Goal: Information Seeking & Learning: Learn about a topic

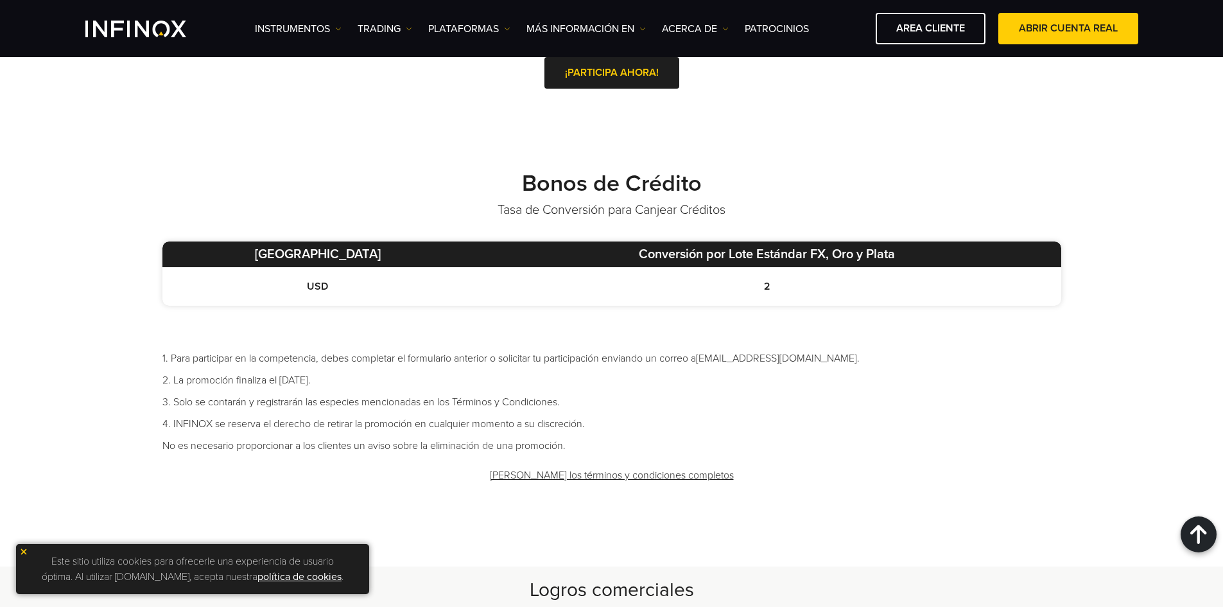
scroll to position [642, 0]
drag, startPoint x: 742, startPoint y: 291, endPoint x: 689, endPoint y: 293, distance: 52.7
click at [689, 293] on td "2" at bounding box center [767, 287] width 588 height 39
click at [245, 301] on td "USD" at bounding box center [317, 287] width 311 height 39
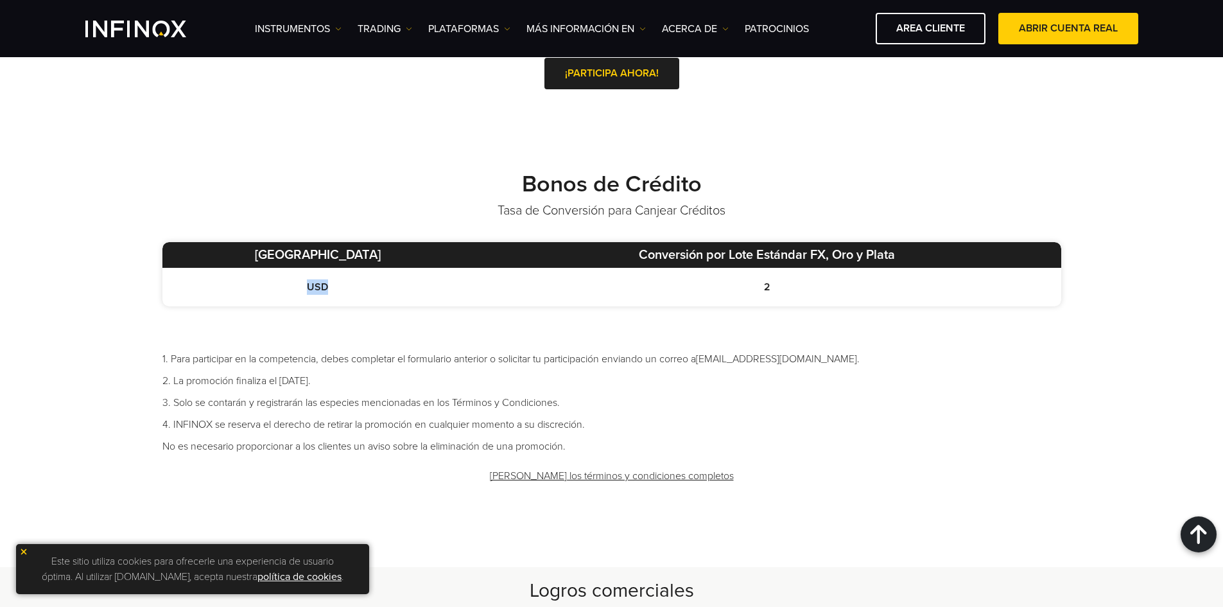
click at [244, 301] on td "USD" at bounding box center [317, 287] width 311 height 39
drag, startPoint x: 818, startPoint y: 255, endPoint x: 798, endPoint y: 254, distance: 19.9
click at [798, 254] on th "Conversión por Lote Estándar FX, Oro y Plata" at bounding box center [767, 255] width 588 height 26
drag, startPoint x: 444, startPoint y: 381, endPoint x: 357, endPoint y: 390, distance: 87.2
click at [310, 401] on ul "1. Para participar en la competencia, debes completar el formulario anterior o …" at bounding box center [611, 402] width 899 height 103
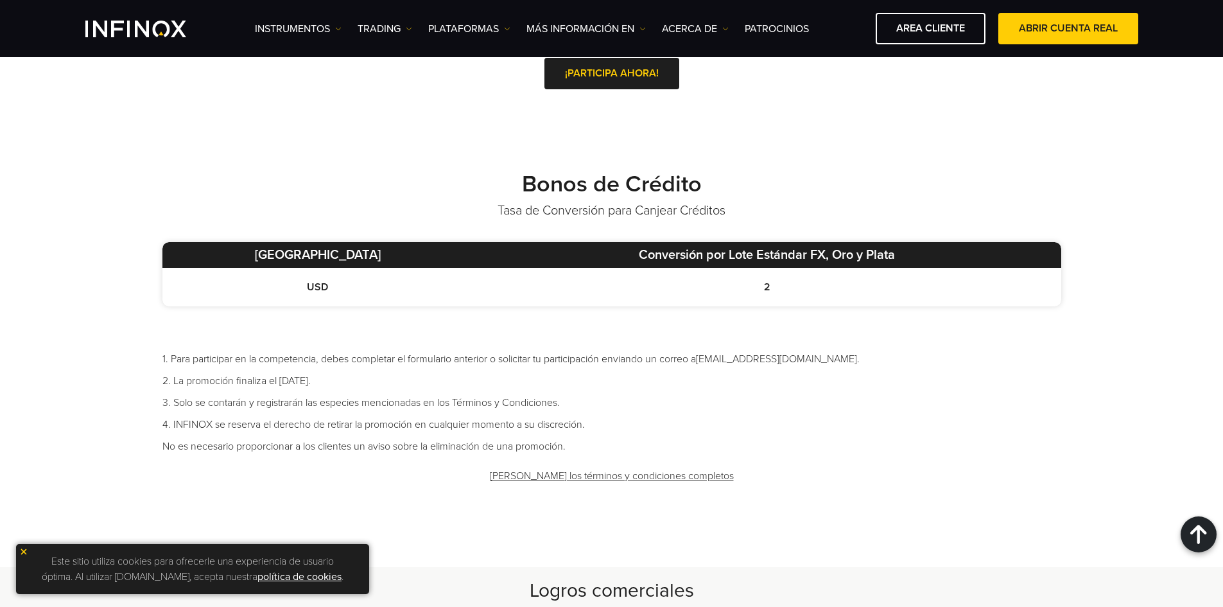
click at [453, 423] on li "4. INFINOX se reserva el derecho de retirar la promoción en cualquier momento a…" at bounding box center [611, 424] width 899 height 15
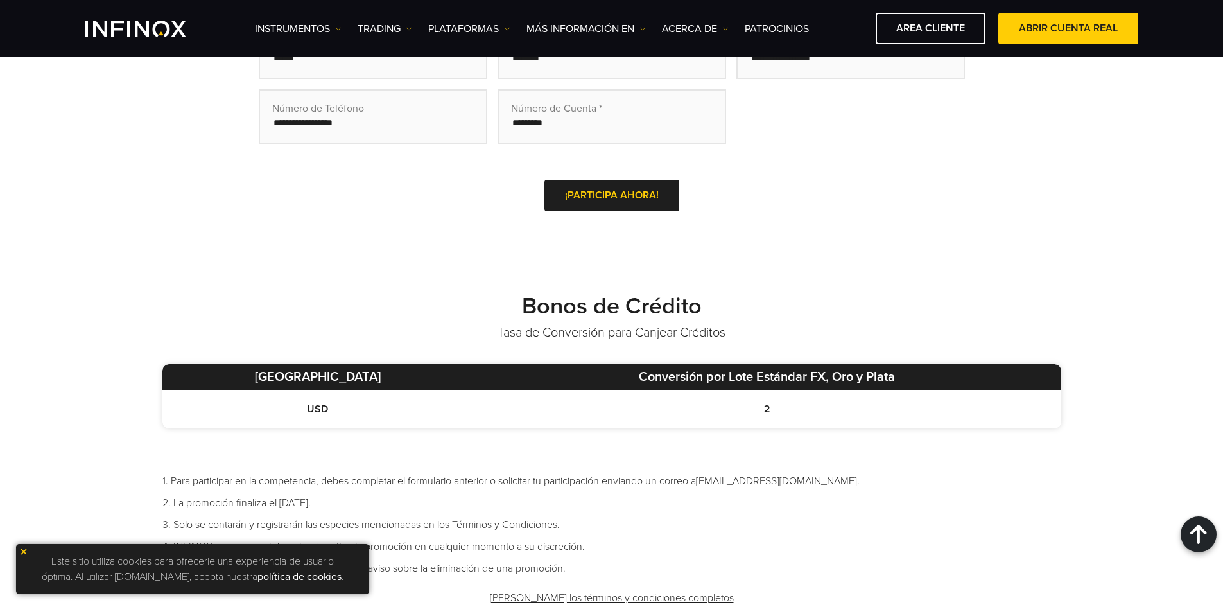
scroll to position [321, 0]
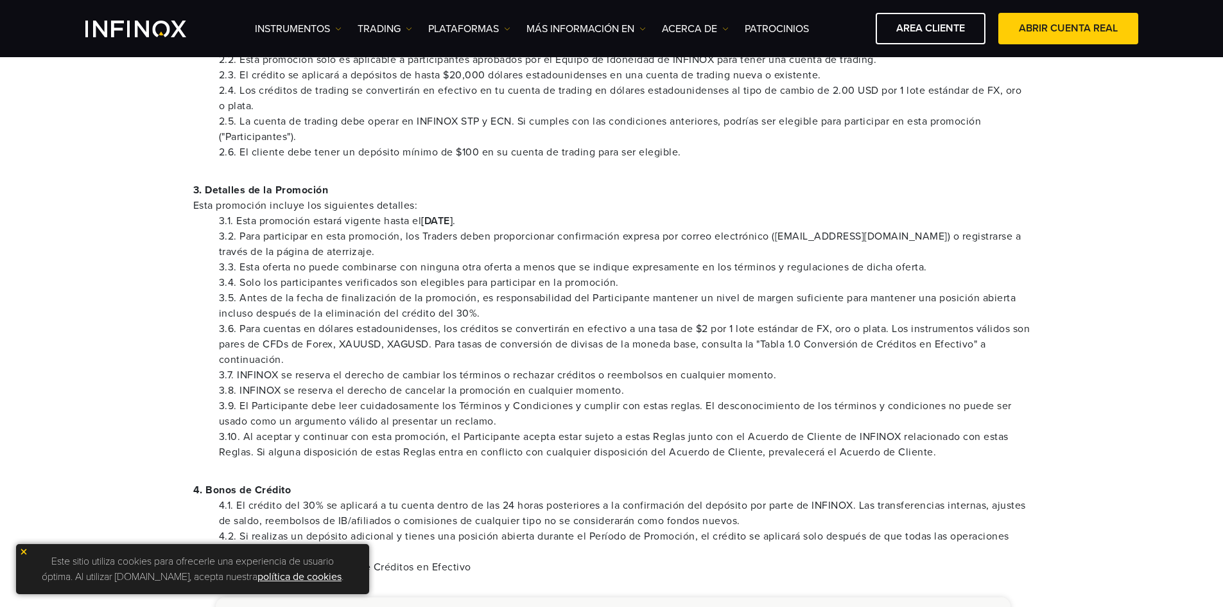
scroll to position [385, 0]
drag, startPoint x: 335, startPoint y: 349, endPoint x: 452, endPoint y: 351, distance: 116.9
click at [452, 351] on li "3.6. Para cuentas en dólares estadounidenses, los créditos se convertirán en ef…" at bounding box center [625, 345] width 812 height 46
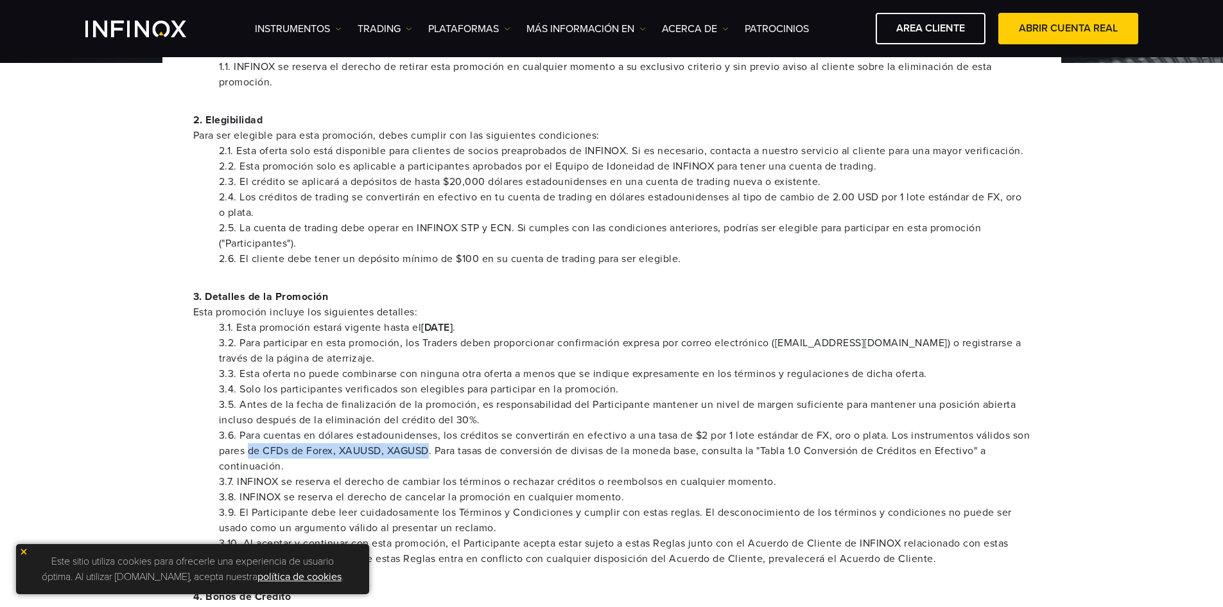
scroll to position [257, 0]
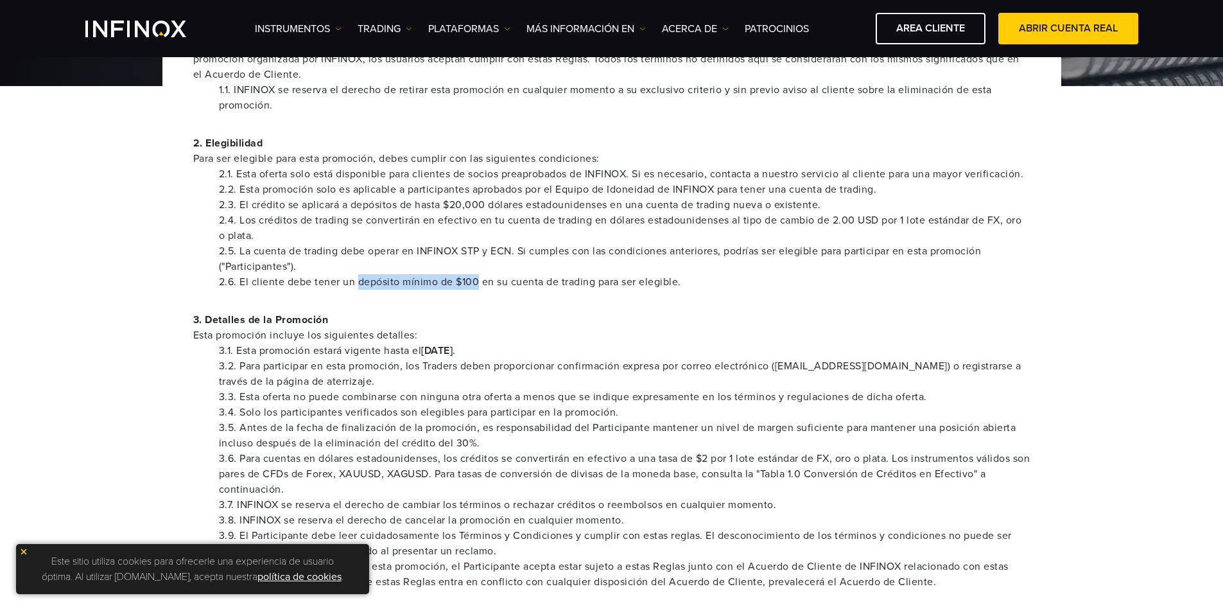
drag, startPoint x: 359, startPoint y: 288, endPoint x: 478, endPoint y: 283, distance: 118.9
click at [478, 283] on li "2.6. El cliente debe tener un depósito mínimo de $100 en su cuenta de trading p…" at bounding box center [625, 281] width 812 height 15
drag, startPoint x: 417, startPoint y: 254, endPoint x: 513, endPoint y: 254, distance: 95.7
click at [520, 253] on li "2.5. La cuenta de trading debe operar en INFINOX STP y ECN. Si cumples con las …" at bounding box center [625, 258] width 812 height 31
click at [513, 254] on li "2.5. La cuenta de trading debe operar en INFINOX STP y ECN. Si cumples con las …" at bounding box center [625, 258] width 812 height 31
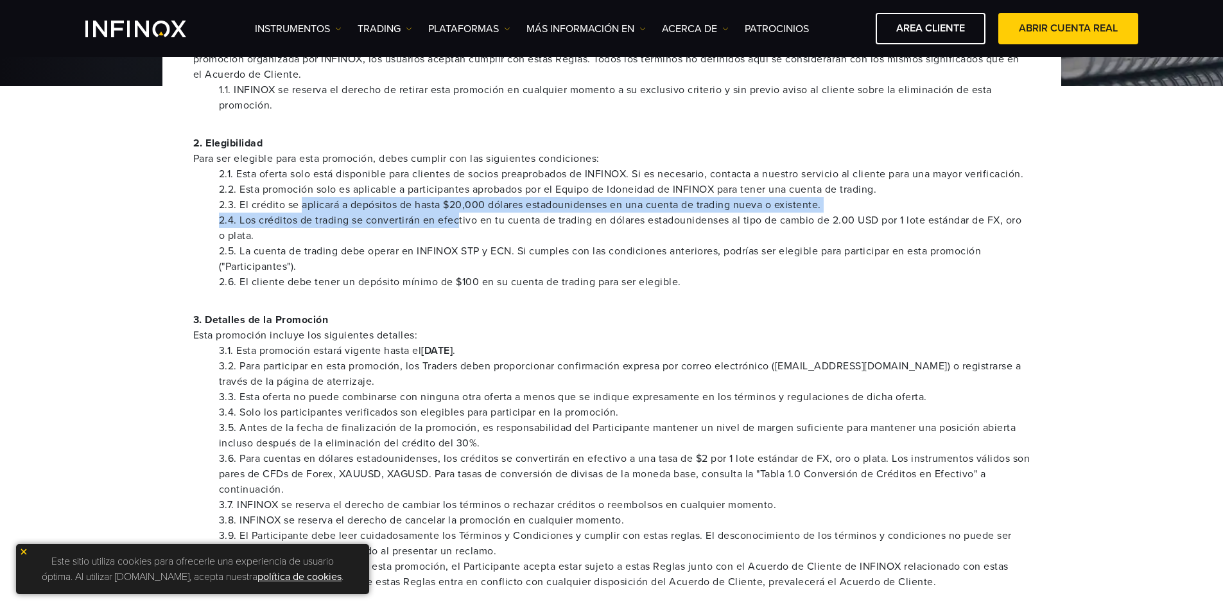
drag, startPoint x: 301, startPoint y: 208, endPoint x: 464, endPoint y: 227, distance: 163.5
click at [464, 227] on ul "2.1. Esta oferta solo está disponible para clientes de socios preaprobados de I…" at bounding box center [611, 227] width 837 height 123
click at [464, 227] on li "2.4. Los créditos de trading se convertirán en efectivo en tu cuenta de trading…" at bounding box center [625, 228] width 812 height 31
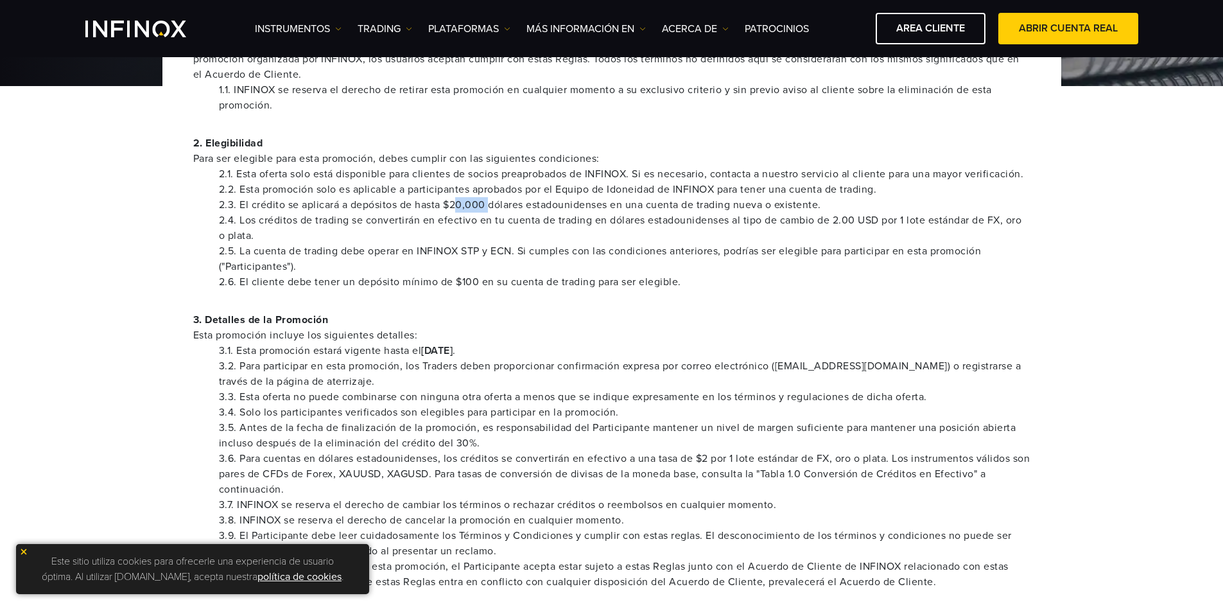
drag, startPoint x: 493, startPoint y: 204, endPoint x: 457, endPoint y: 206, distance: 36.0
click at [457, 206] on li "2.3. El crédito se aplicará a depósitos de hasta $20,000 dólares estadounidense…" at bounding box center [625, 204] width 812 height 15
click at [456, 206] on li "2.3. El crédito se aplicará a depósitos de hasta $20,000 dólares estadounidense…" at bounding box center [625, 204] width 812 height 15
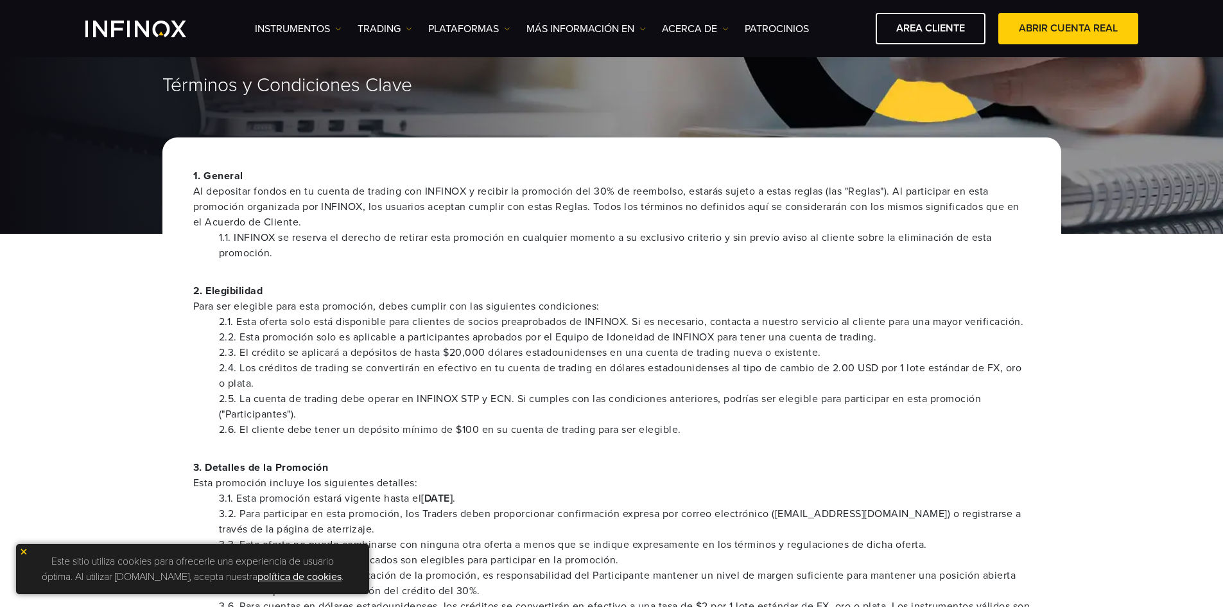
scroll to position [0, 0]
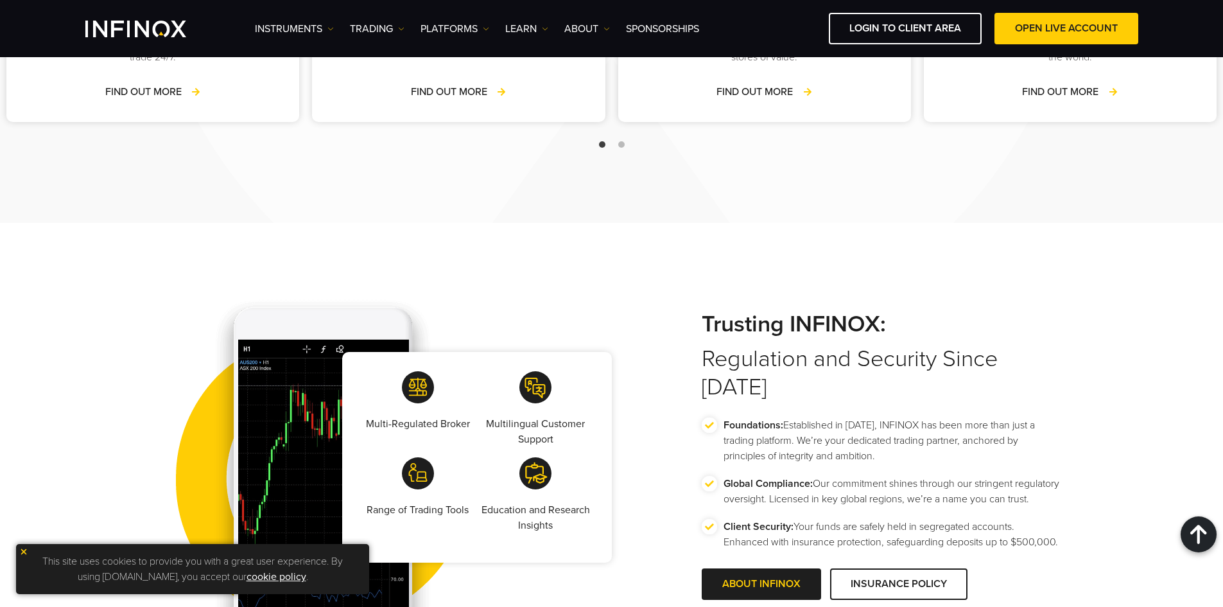
scroll to position [1991, 0]
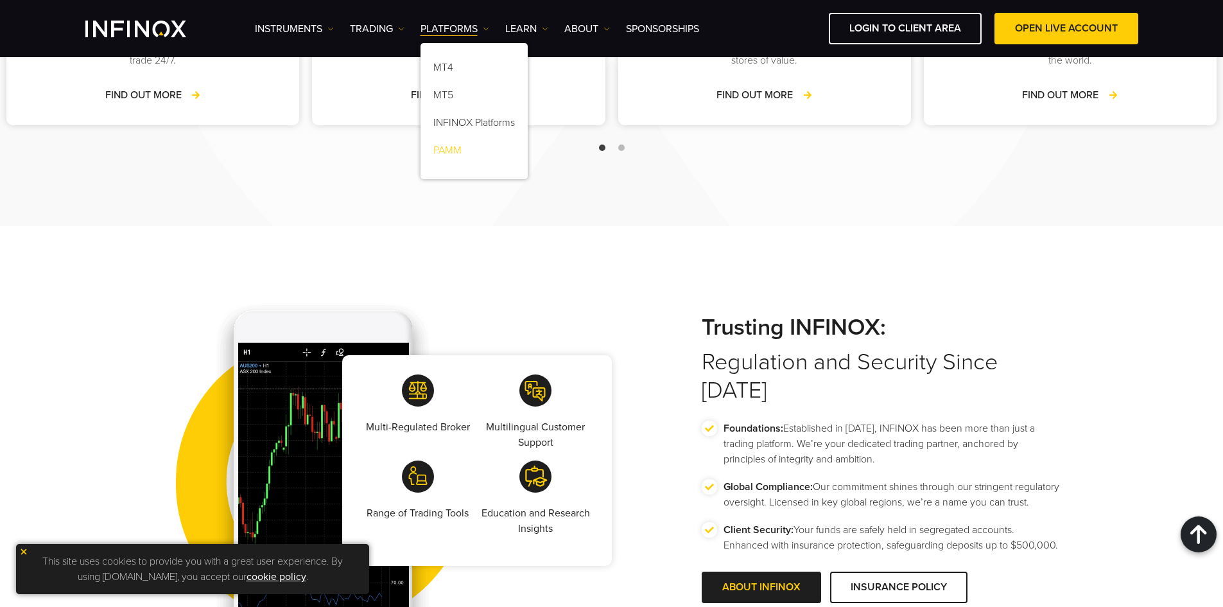
click at [469, 148] on link "PAMM" at bounding box center [474, 153] width 107 height 28
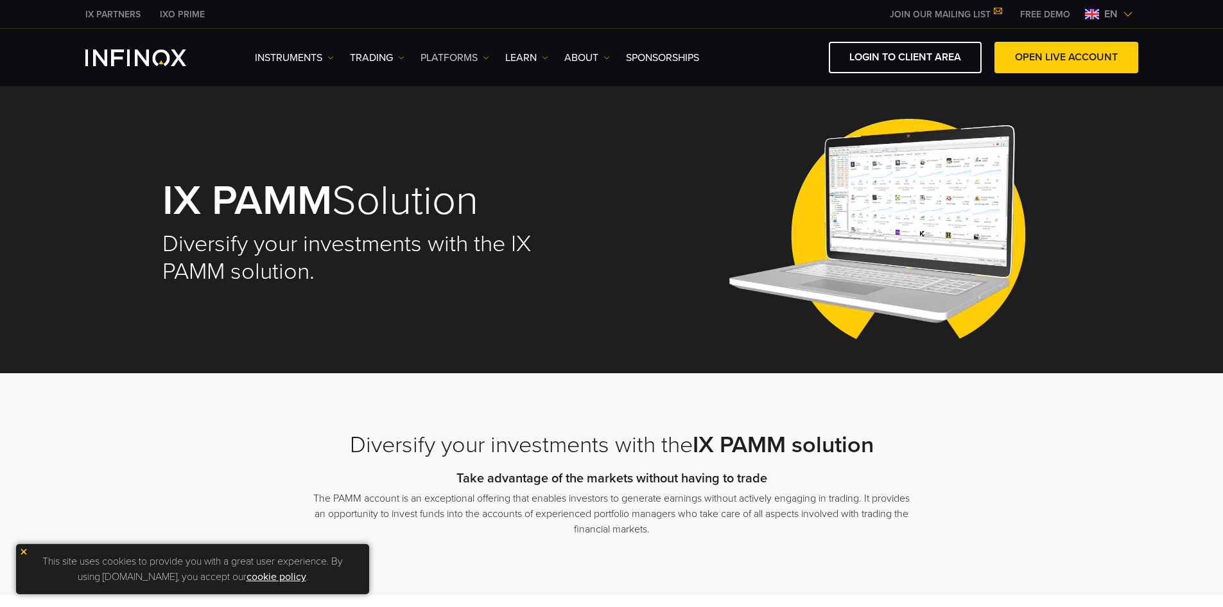
click at [464, 60] on link "PLATFORMS" at bounding box center [455, 57] width 69 height 15
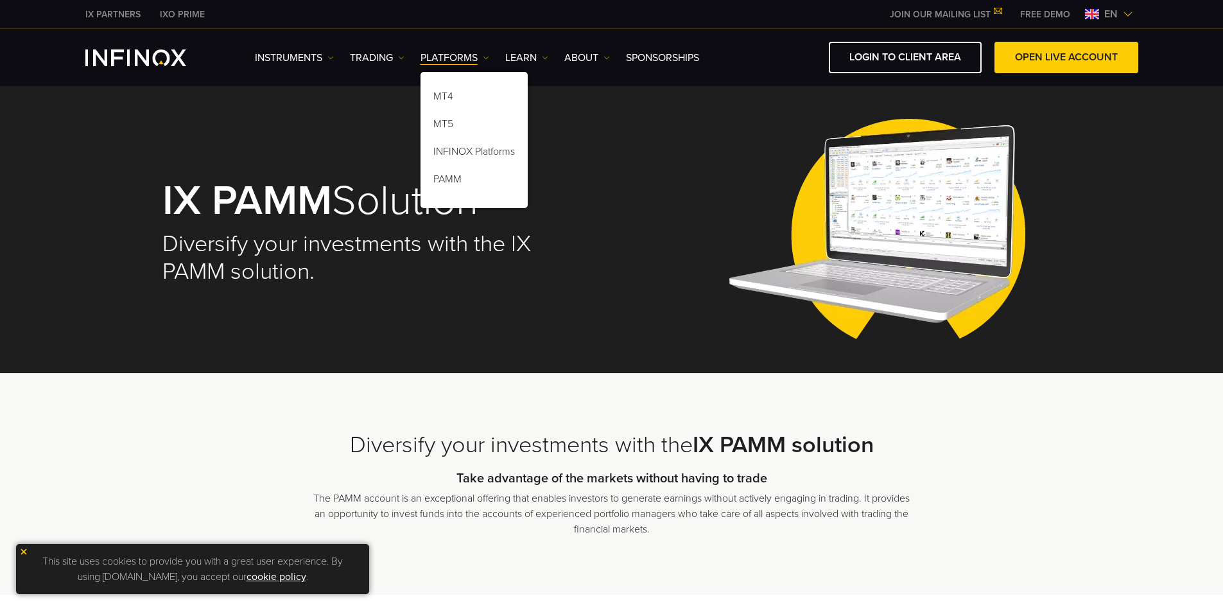
click at [383, 49] on div "Instruments Instruments Product Information TRADING Accounts" at bounding box center [697, 57] width 884 height 31
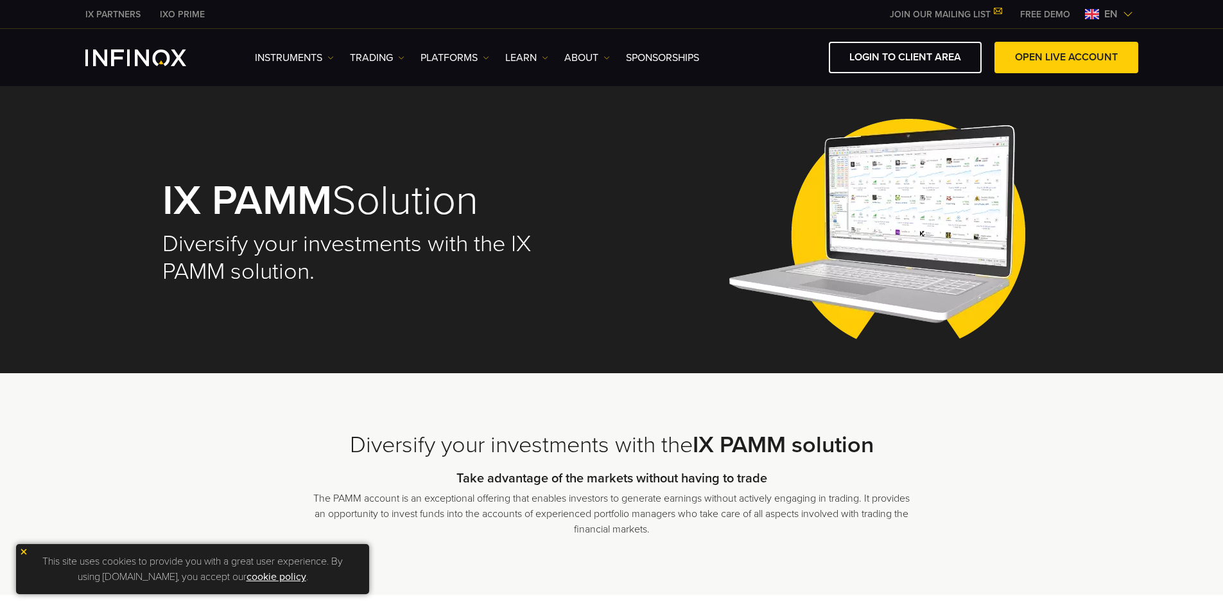
click at [383, 49] on div "Instruments Instruments Product Information TRADING Accounts" at bounding box center [697, 57] width 884 height 31
click at [385, 58] on link "TRADING" at bounding box center [377, 57] width 55 height 15
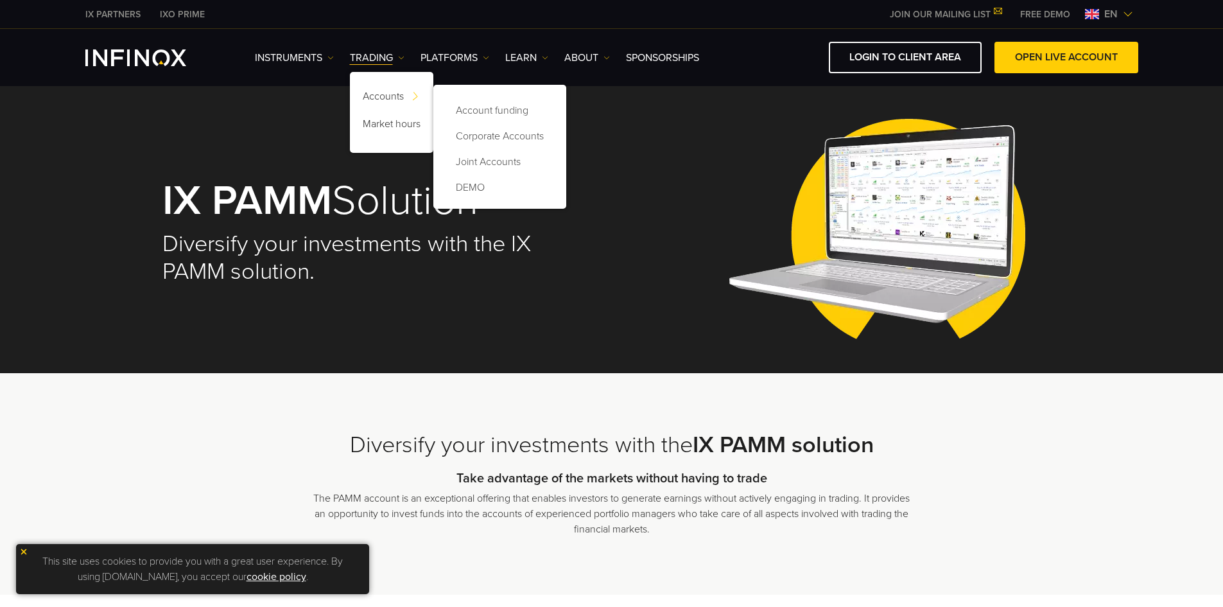
drag, startPoint x: 390, startPoint y: 86, endPoint x: 565, endPoint y: 137, distance: 182.1
click at [390, 86] on link "Accounts" at bounding box center [391, 99] width 83 height 28
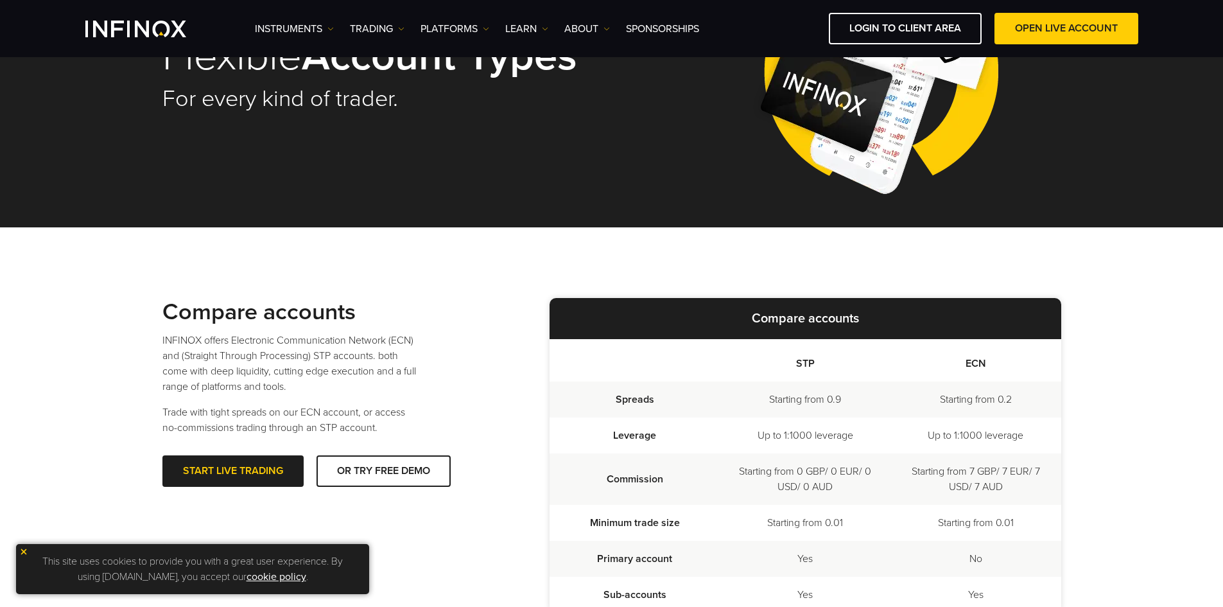
click at [997, 401] on table "STP ECN Spreads Starting from 0.9 Starting from 0.2 Leverage Up to 1:1000 lever…" at bounding box center [806, 476] width 512 height 274
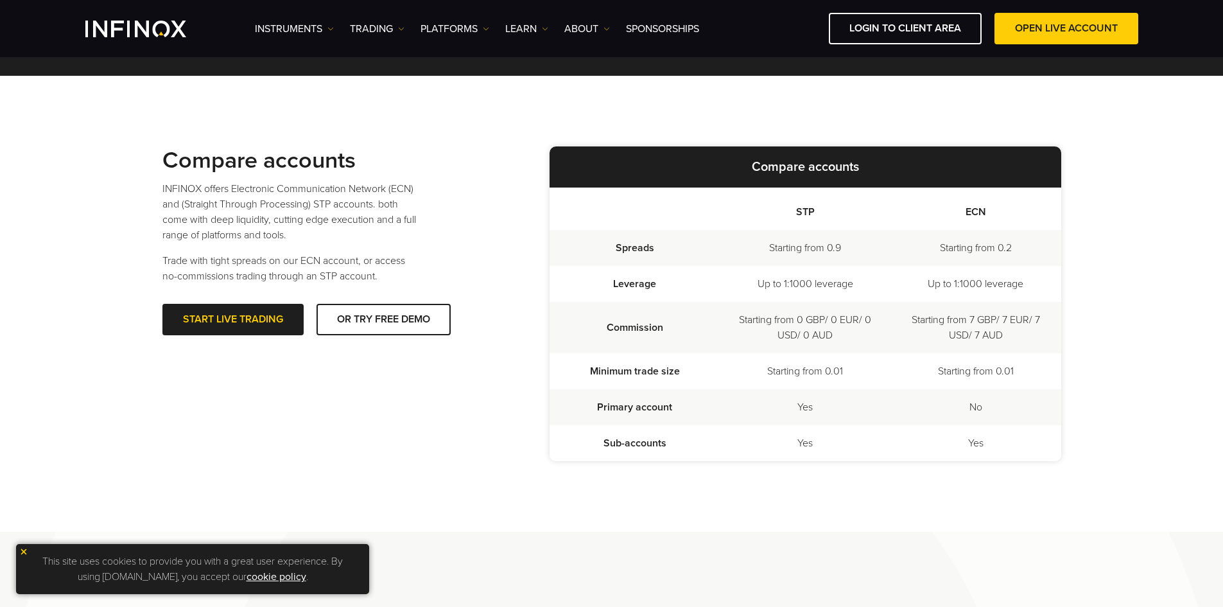
scroll to position [257, 0]
